Goal: Use online tool/utility: Utilize a website feature to perform a specific function

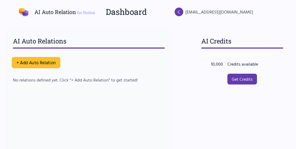
click at [44, 58] on button "+ Add Auto Relation" at bounding box center [36, 62] width 49 height 11
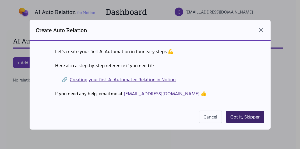
click at [238, 112] on button "Got it, Skipper" at bounding box center [245, 116] width 38 height 12
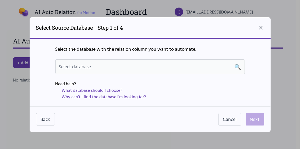
click at [124, 68] on div "Select database 🔍" at bounding box center [150, 67] width 183 height 8
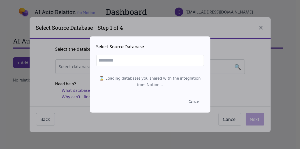
click at [122, 61] on input "text" at bounding box center [150, 60] width 108 height 11
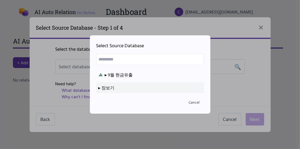
click at [118, 86] on div "▸ 장보기" at bounding box center [150, 87] width 103 height 6
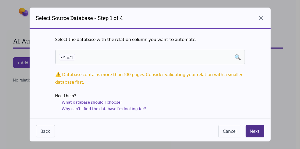
click at [75, 57] on span "▸ 장보기" at bounding box center [67, 57] width 16 height 6
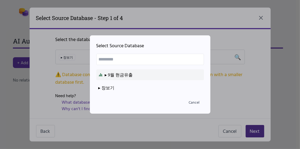
click at [126, 77] on div "▸ 9월 현금유출" at bounding box center [150, 74] width 103 height 6
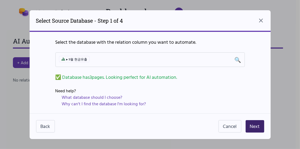
click at [246, 124] on button "Next" at bounding box center [255, 126] width 19 height 12
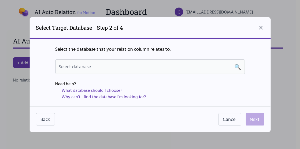
click at [104, 69] on div "Select database 🔍" at bounding box center [150, 67] width 183 height 8
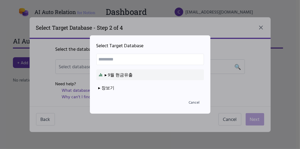
click at [109, 73] on div "▸ 9월 현금유출" at bounding box center [150, 74] width 103 height 6
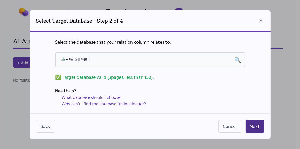
click at [99, 59] on div "▸ 9월 현금유출 🔍" at bounding box center [150, 60] width 183 height 8
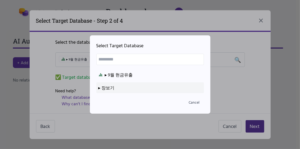
click at [115, 89] on div "▸ 장보기" at bounding box center [150, 87] width 103 height 6
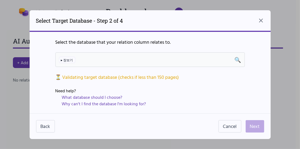
click at [102, 63] on div "▸ 장보기 🔍" at bounding box center [150, 60] width 183 height 8
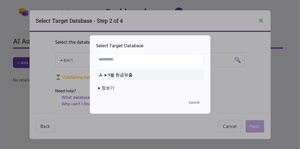
click at [124, 78] on li "▸ 9월 현금유출" at bounding box center [150, 74] width 108 height 11
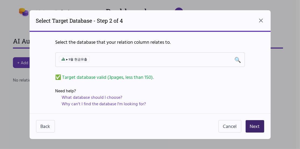
click at [249, 122] on button "Next" at bounding box center [255, 126] width 19 height 12
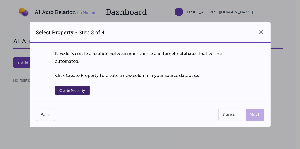
click at [87, 90] on button "Create Property" at bounding box center [72, 90] width 34 height 10
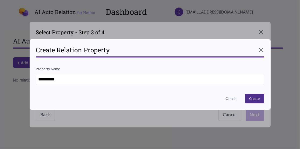
click at [259, 51] on icon at bounding box center [260, 49] width 3 height 3
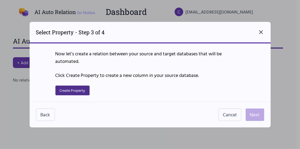
click at [258, 33] on icon "Close dialog" at bounding box center [261, 32] width 6 height 6
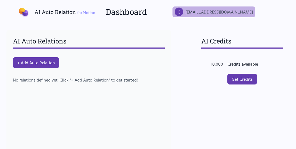
drag, startPoint x: 249, startPoint y: 30, endPoint x: 232, endPoint y: 7, distance: 28.9
click at [249, 30] on div "AI Credits Available 10,000 Credits available ❓ Get Credits" at bounding box center [242, 68] width 95 height 77
